Goal: Task Accomplishment & Management: Use online tool/utility

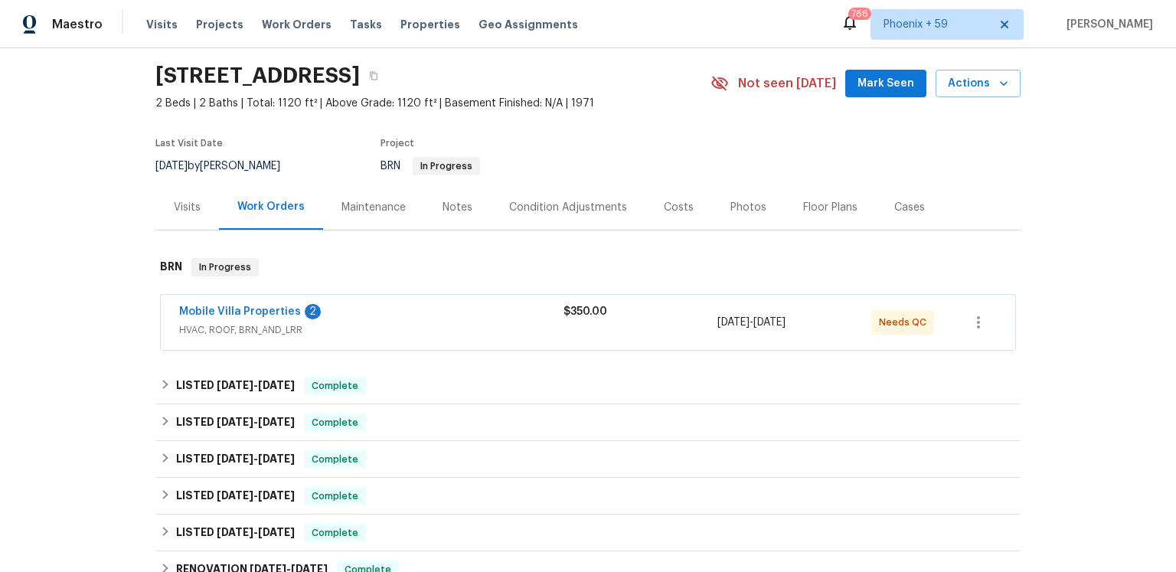
scroll to position [195, 0]
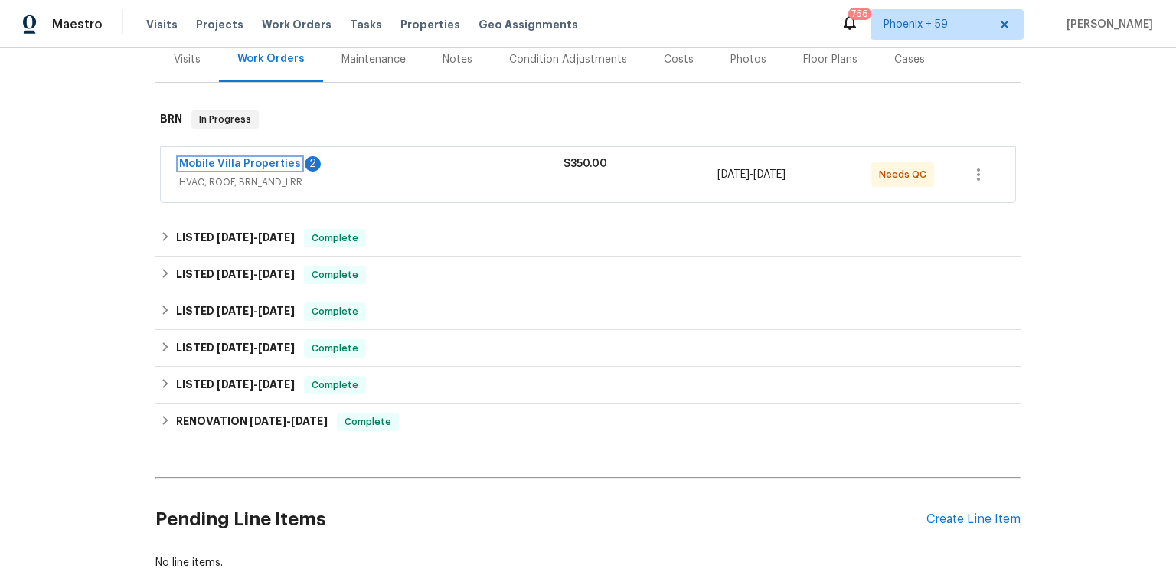
click at [301, 169] on link "Mobile Villa Properties" at bounding box center [240, 164] width 122 height 11
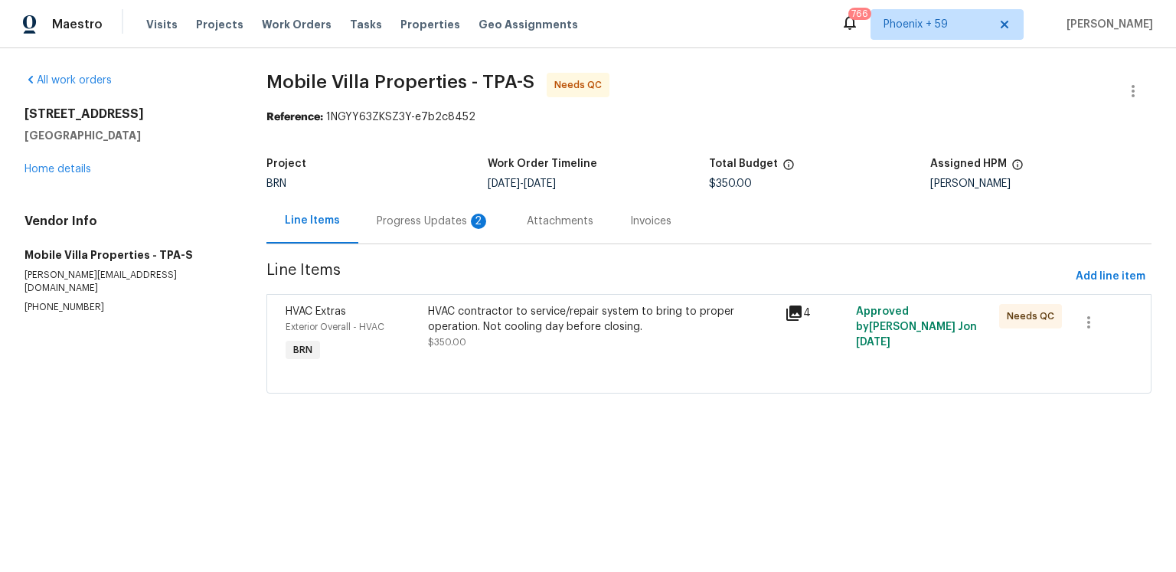
click at [485, 229] on div "2" at bounding box center [478, 221] width 15 height 15
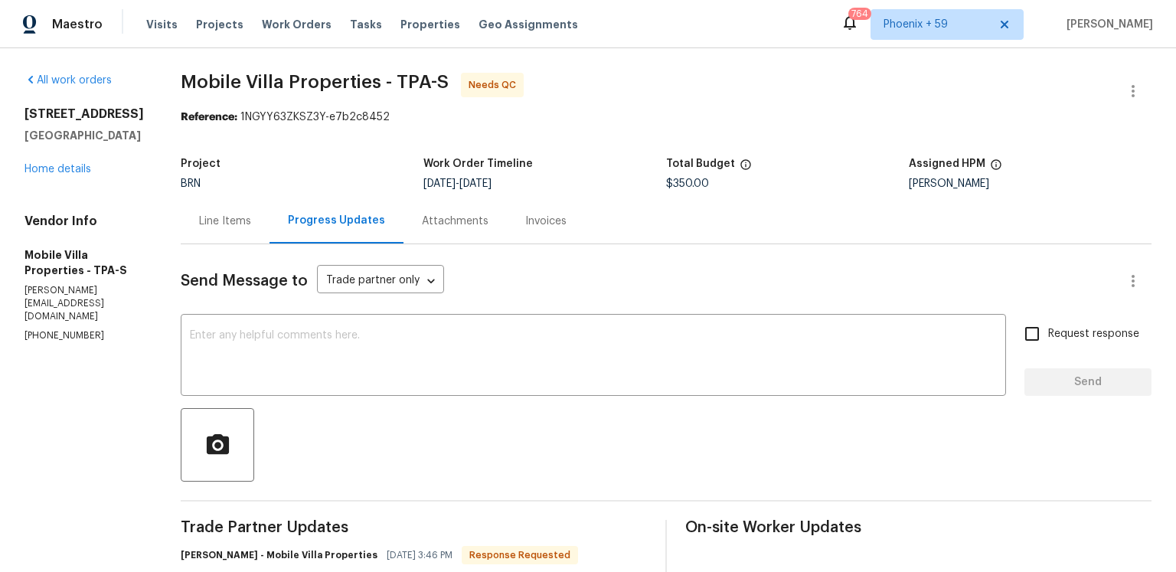
scroll to position [343, 0]
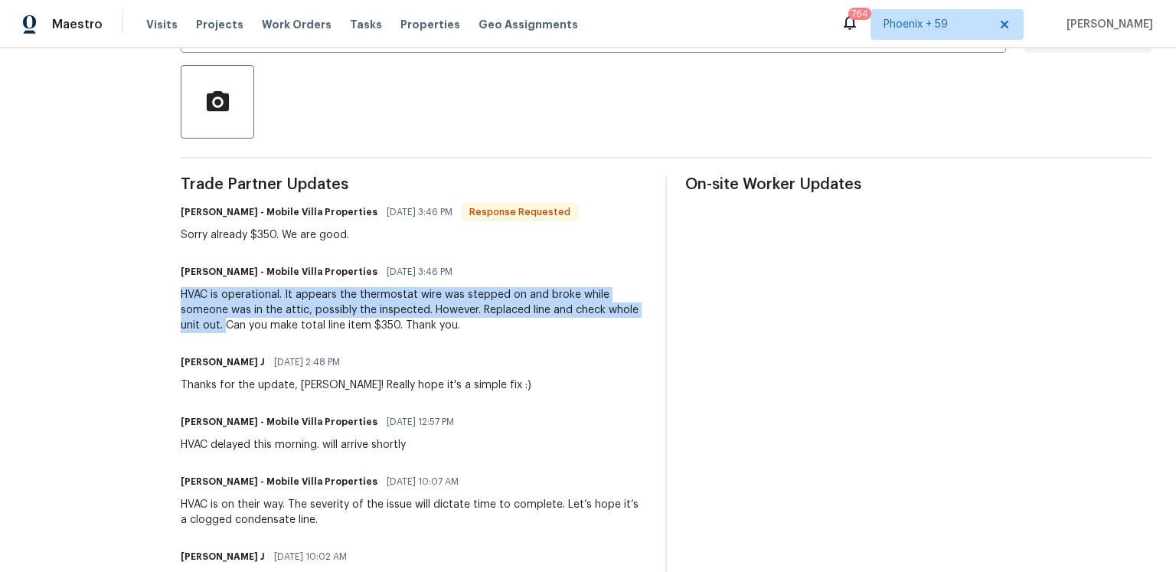
drag, startPoint x: 156, startPoint y: 387, endPoint x: 199, endPoint y: 419, distance: 53.6
click at [199, 333] on div "HVAC is operational. It appears the thermostat wire was stepped on and broke wh…" at bounding box center [414, 310] width 466 height 46
copy div "HVAC is operational. It appears the thermostat wire was stepped on and broke wh…"
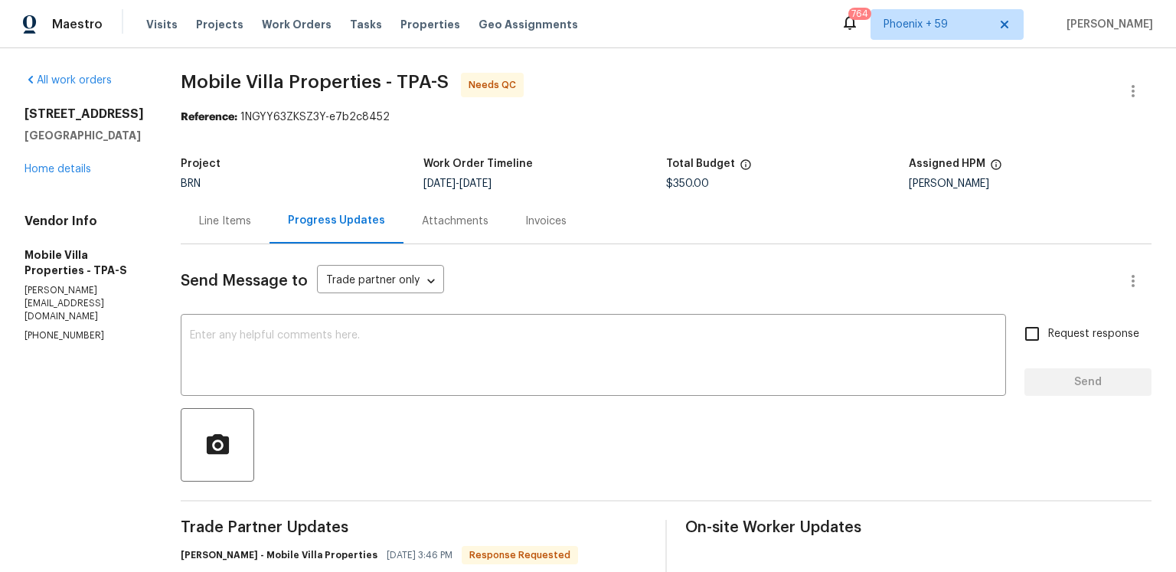
click at [435, 229] on div "Attachments" at bounding box center [455, 221] width 67 height 15
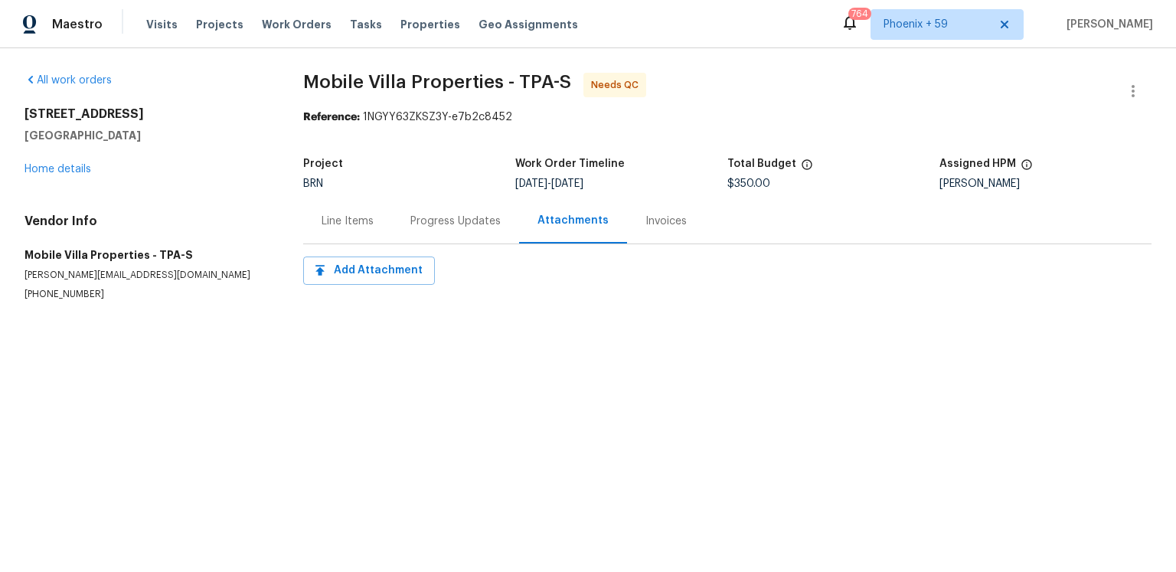
click at [687, 229] on div "Invoices" at bounding box center [665, 221] width 41 height 15
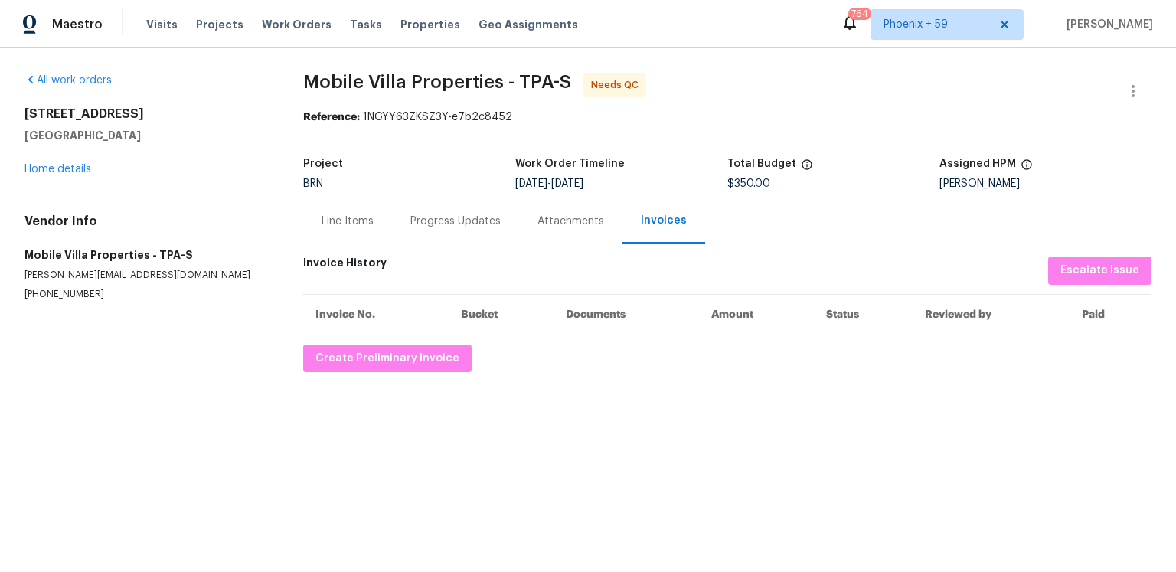
click at [338, 243] on div "Line Items" at bounding box center [347, 220] width 89 height 45
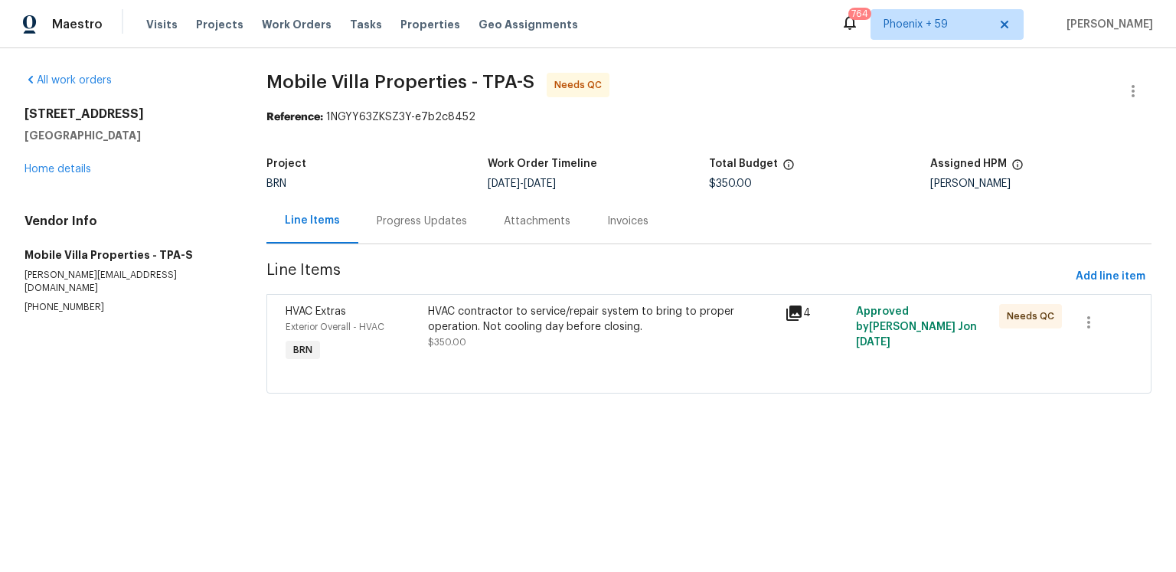
click at [791, 322] on icon at bounding box center [794, 313] width 18 height 18
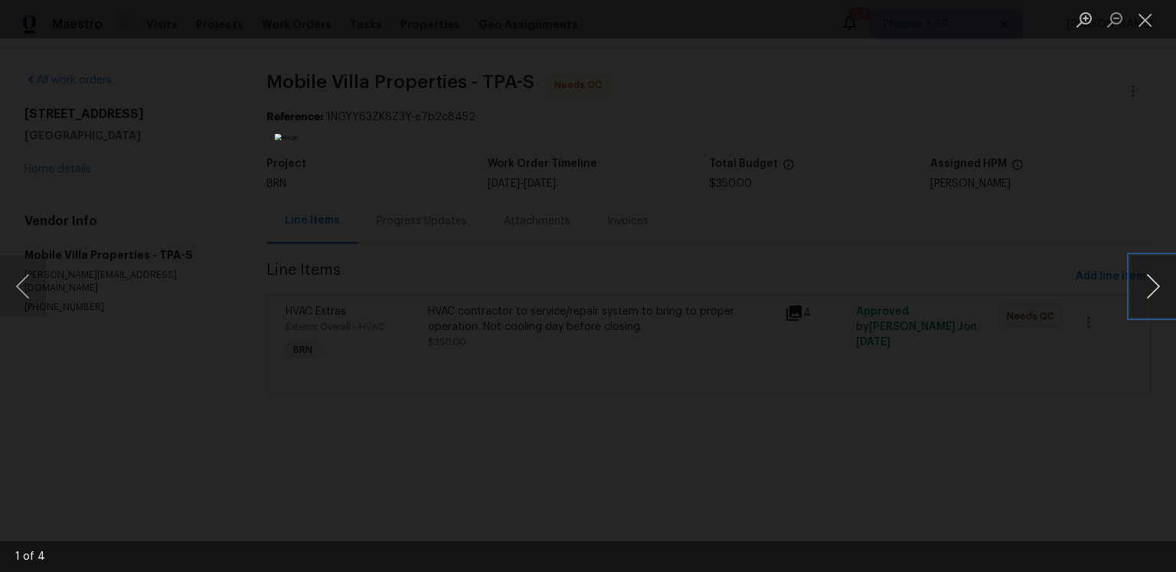
click at [1148, 280] on button "Next image" at bounding box center [1153, 286] width 46 height 61
click at [1136, 281] on button "Next image" at bounding box center [1153, 286] width 46 height 61
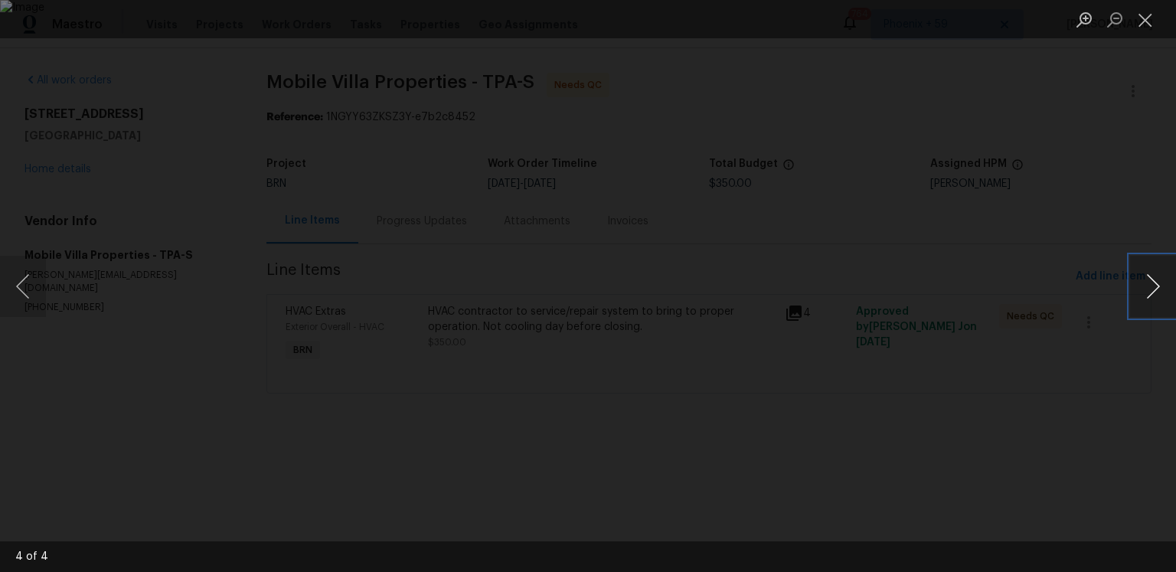
click at [1136, 281] on button "Next image" at bounding box center [1153, 286] width 46 height 61
click at [1130, 293] on button "Next image" at bounding box center [1153, 286] width 46 height 61
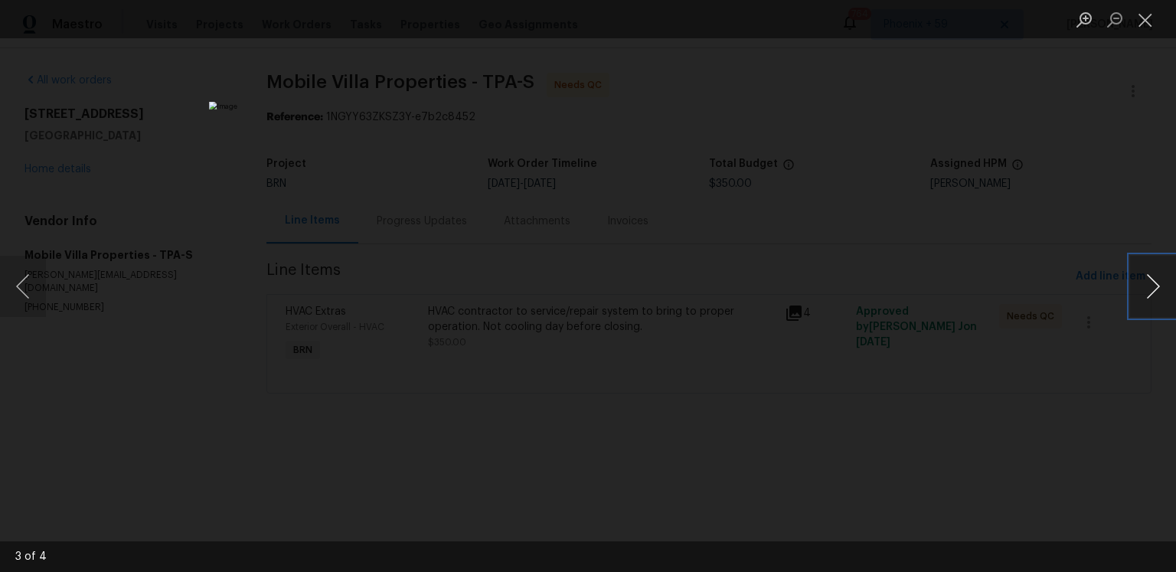
click at [1130, 293] on button "Next image" at bounding box center [1153, 286] width 46 height 61
